Goal: Task Accomplishment & Management: Use online tool/utility

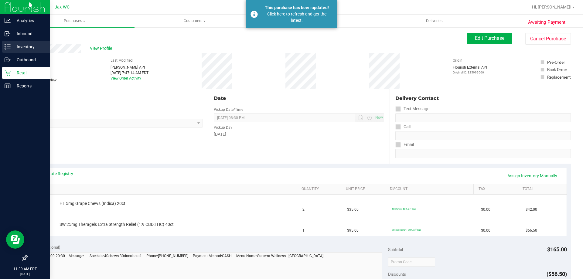
click at [6, 46] on icon at bounding box center [8, 47] width 6 height 6
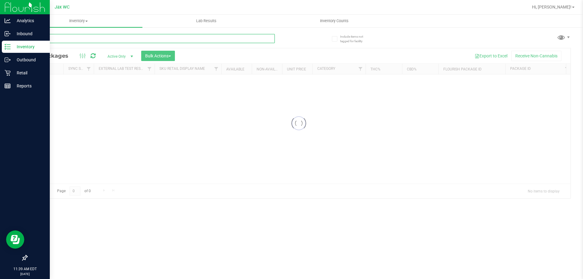
click at [85, 37] on input "text" at bounding box center [151, 38] width 248 height 9
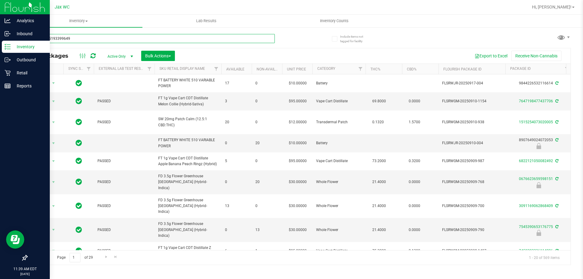
type input "3639125193399649"
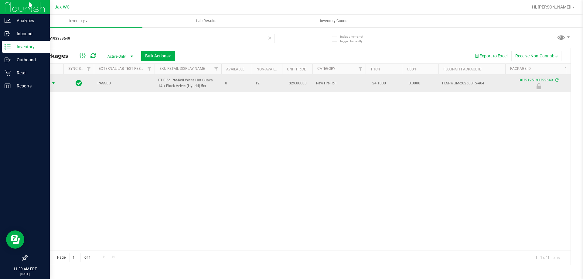
click at [40, 84] on span "Action" at bounding box center [41, 83] width 16 height 9
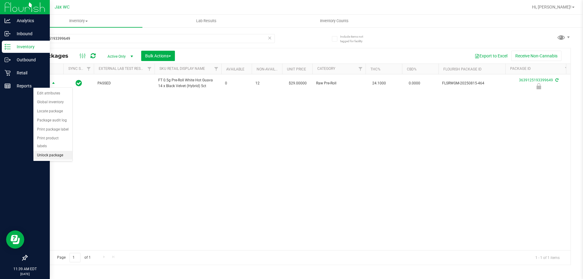
click at [67, 151] on li "Unlock package" at bounding box center [52, 155] width 39 height 9
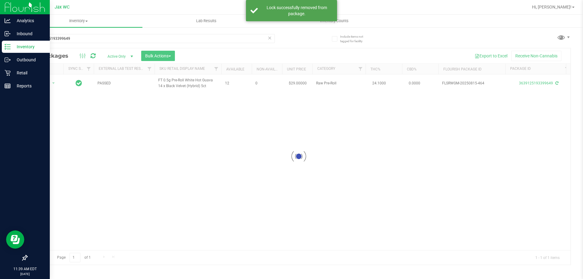
click at [45, 84] on div at bounding box center [299, 156] width 544 height 217
click at [46, 82] on div at bounding box center [299, 156] width 544 height 217
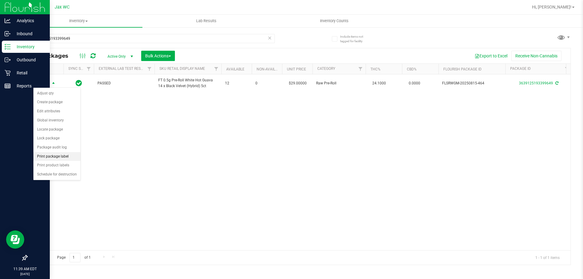
click at [71, 157] on li "Print package label" at bounding box center [56, 156] width 47 height 9
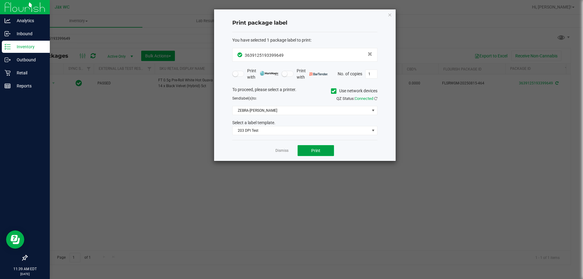
click at [323, 151] on button "Print" at bounding box center [316, 150] width 36 height 11
